Goal: Task Accomplishment & Management: Manage account settings

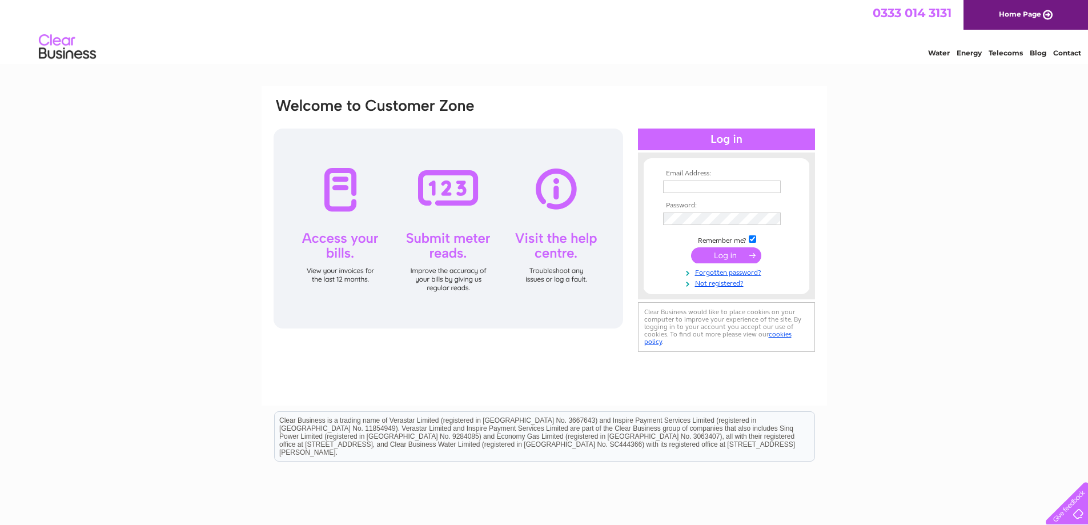
type input "accounts@williamwalkertransport.co.uk"
click at [728, 251] on input "submit" at bounding box center [726, 255] width 70 height 16
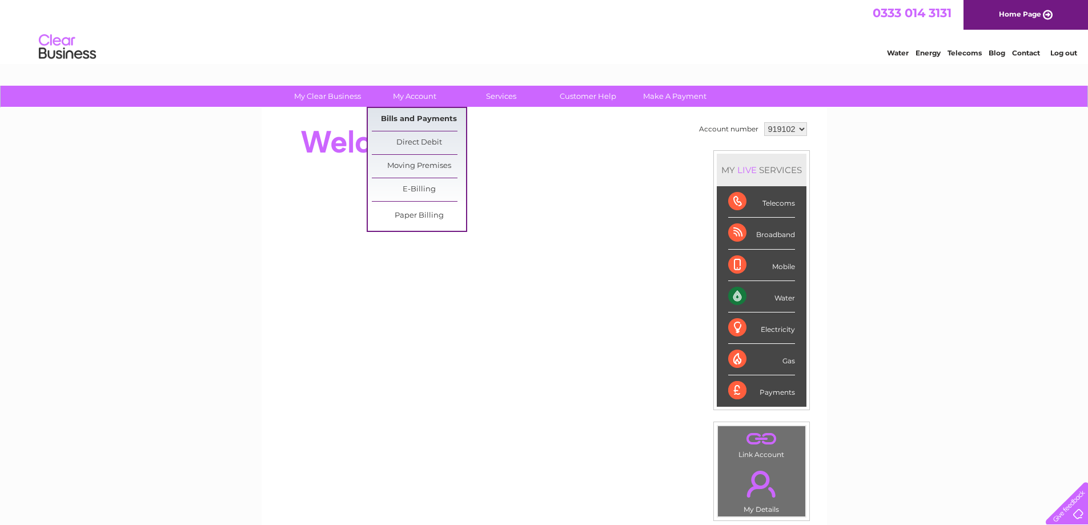
click at [407, 116] on link "Bills and Payments" at bounding box center [419, 119] width 94 height 23
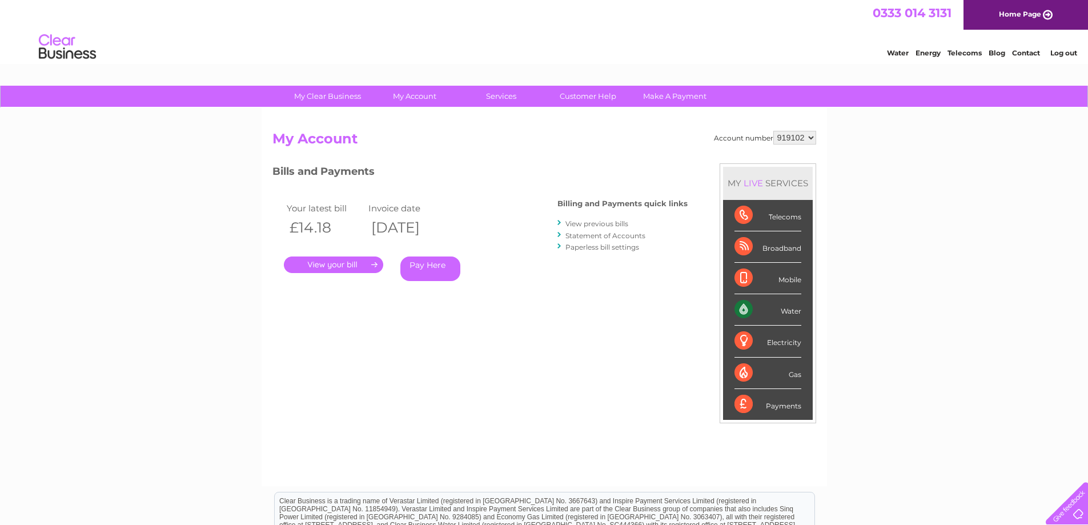
click at [614, 219] on li "View previous bills" at bounding box center [622, 223] width 130 height 11
click at [614, 223] on link "View previous bills" at bounding box center [596, 223] width 63 height 9
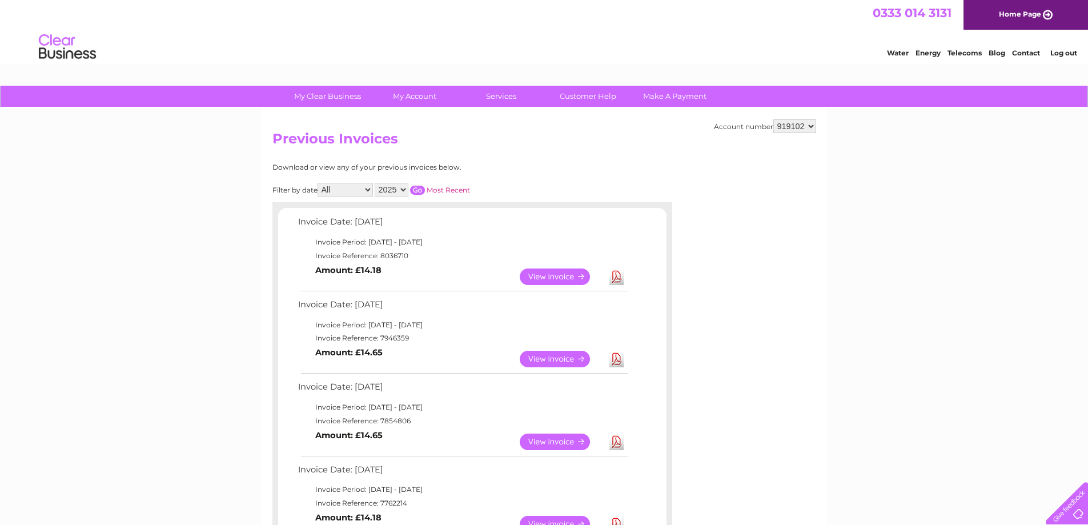
click at [618, 359] on link "Download" at bounding box center [616, 359] width 14 height 17
click at [617, 274] on link "Download" at bounding box center [616, 276] width 14 height 17
